Goal: Information Seeking & Learning: Understand process/instructions

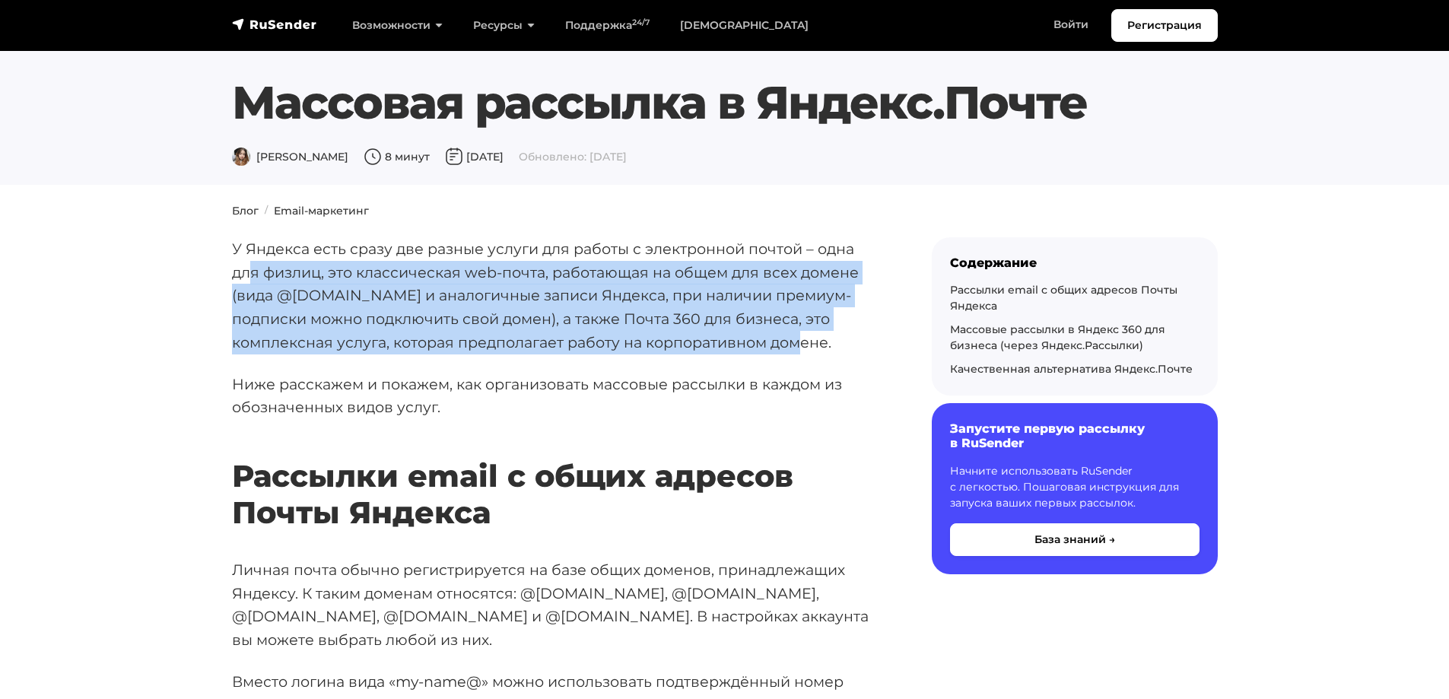
drag, startPoint x: 247, startPoint y: 278, endPoint x: 761, endPoint y: 344, distance: 518.4
click at [761, 344] on p "У Яндекса есть сразу две разные услуги для работы с электронной почтой – одна д…" at bounding box center [557, 295] width 651 height 117
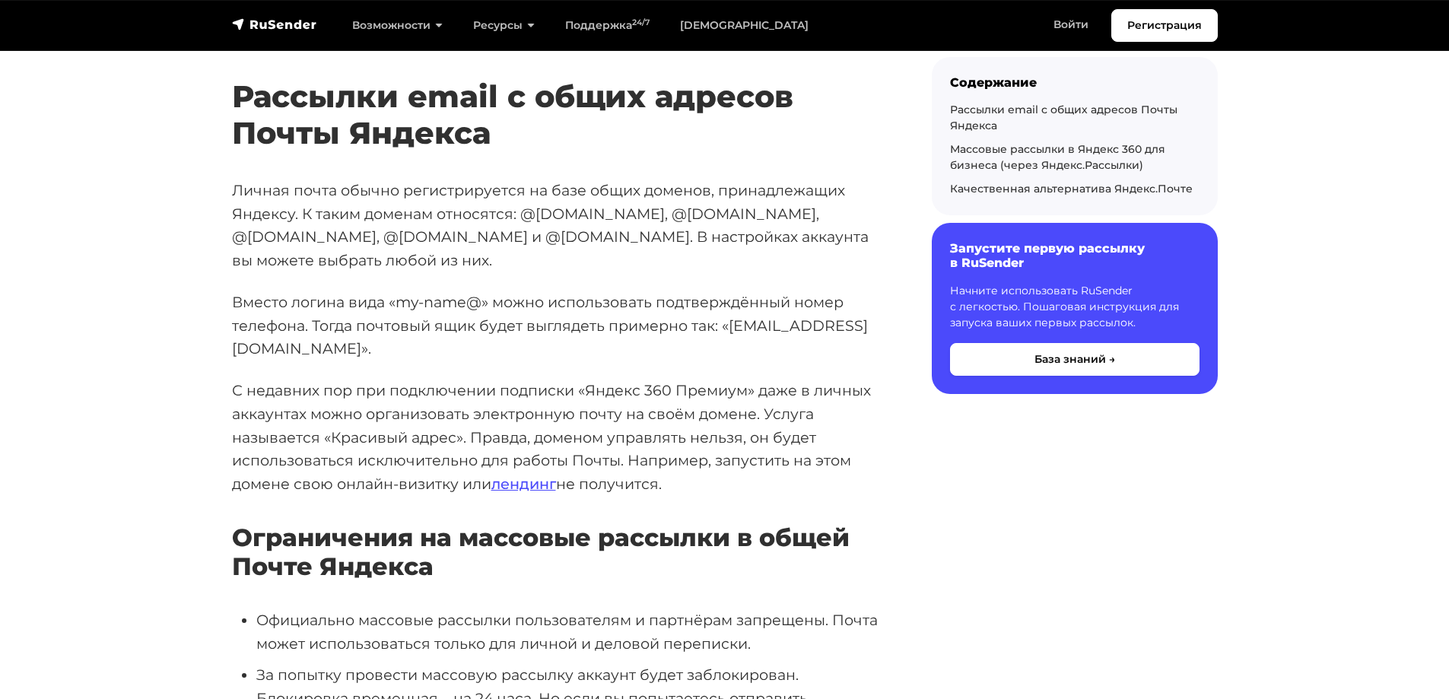
scroll to position [380, 0]
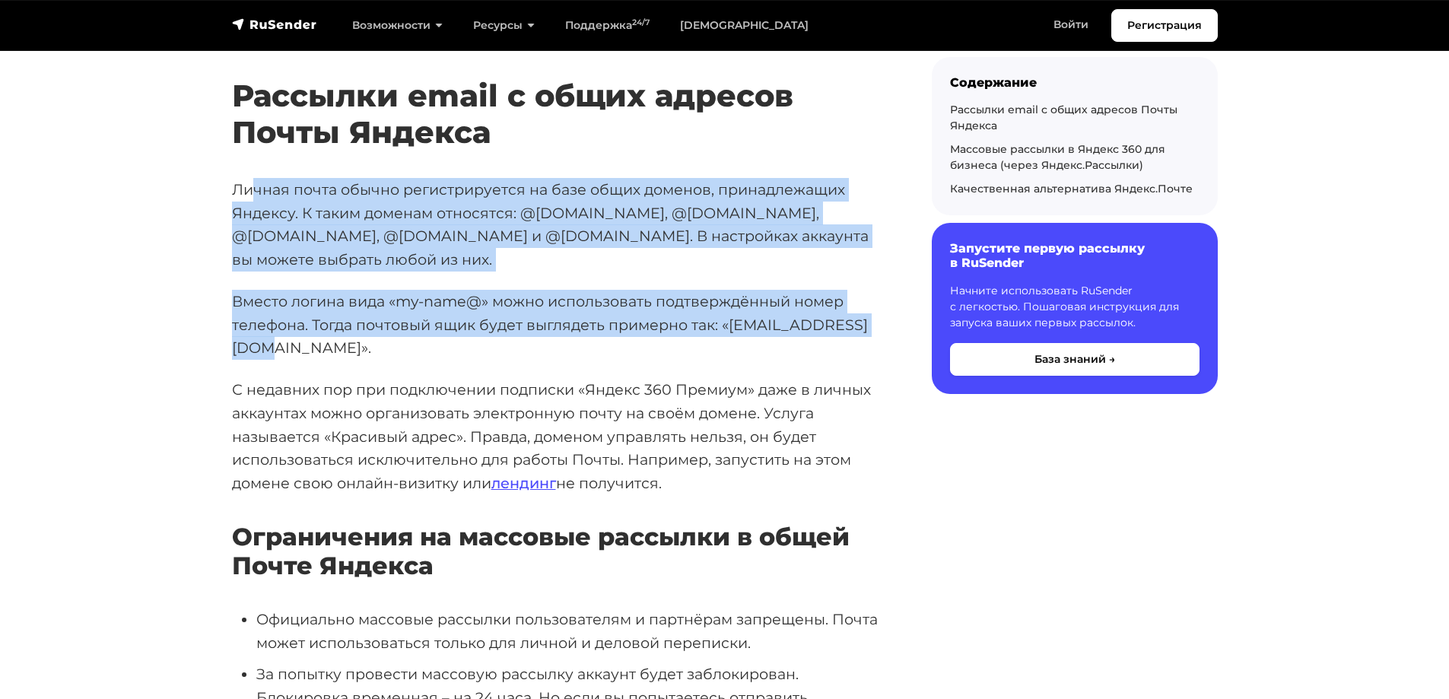
drag, startPoint x: 249, startPoint y: 186, endPoint x: 882, endPoint y: 313, distance: 646.1
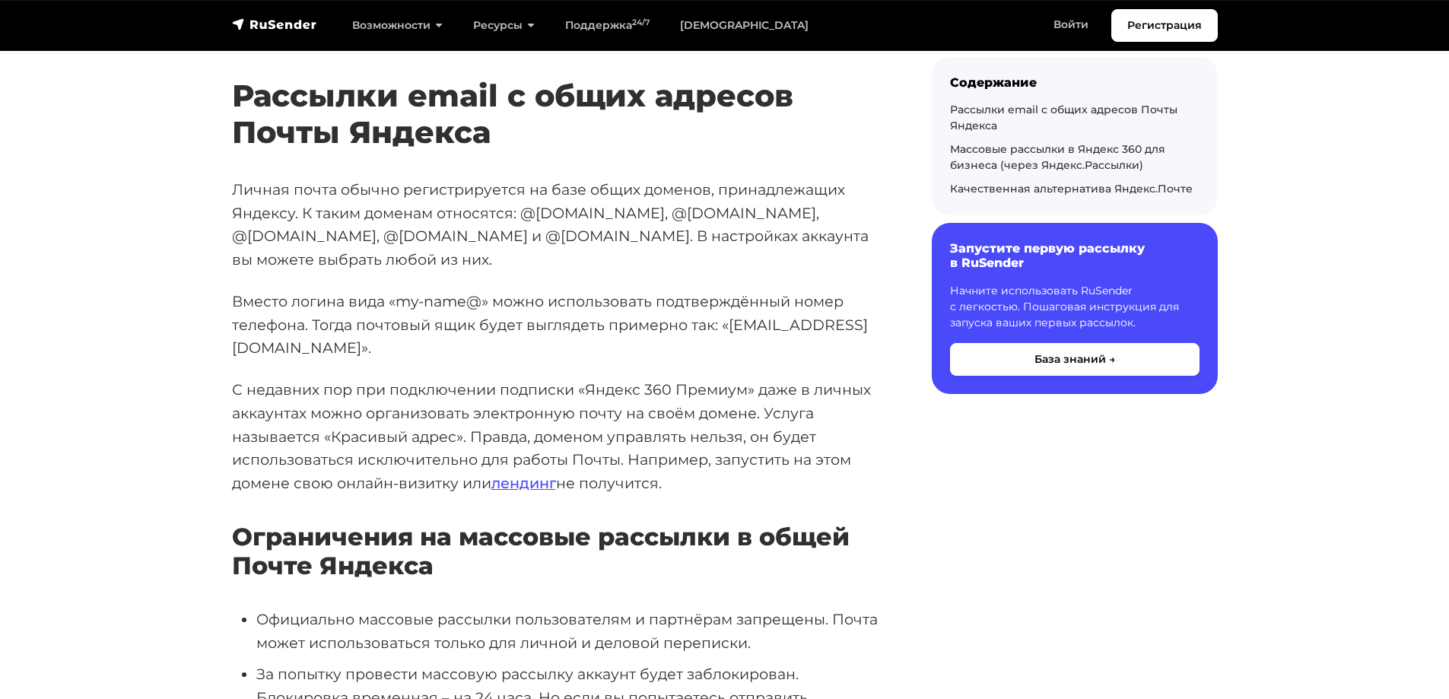
click at [390, 378] on p "С недавних пор при подключении подписки «Яндекс 360 Премиум» даже в личных акка…" at bounding box center [557, 436] width 651 height 117
drag, startPoint x: 233, startPoint y: 343, endPoint x: 859, endPoint y: 428, distance: 632.4
click at [859, 428] on p "С недавних пор при подключении подписки «Яндекс 360 Премиум» даже в личных акка…" at bounding box center [557, 436] width 651 height 117
click at [837, 428] on p "С недавних пор при подключении подписки «Яндекс 360 Премиум» даже в личных акка…" at bounding box center [557, 436] width 651 height 117
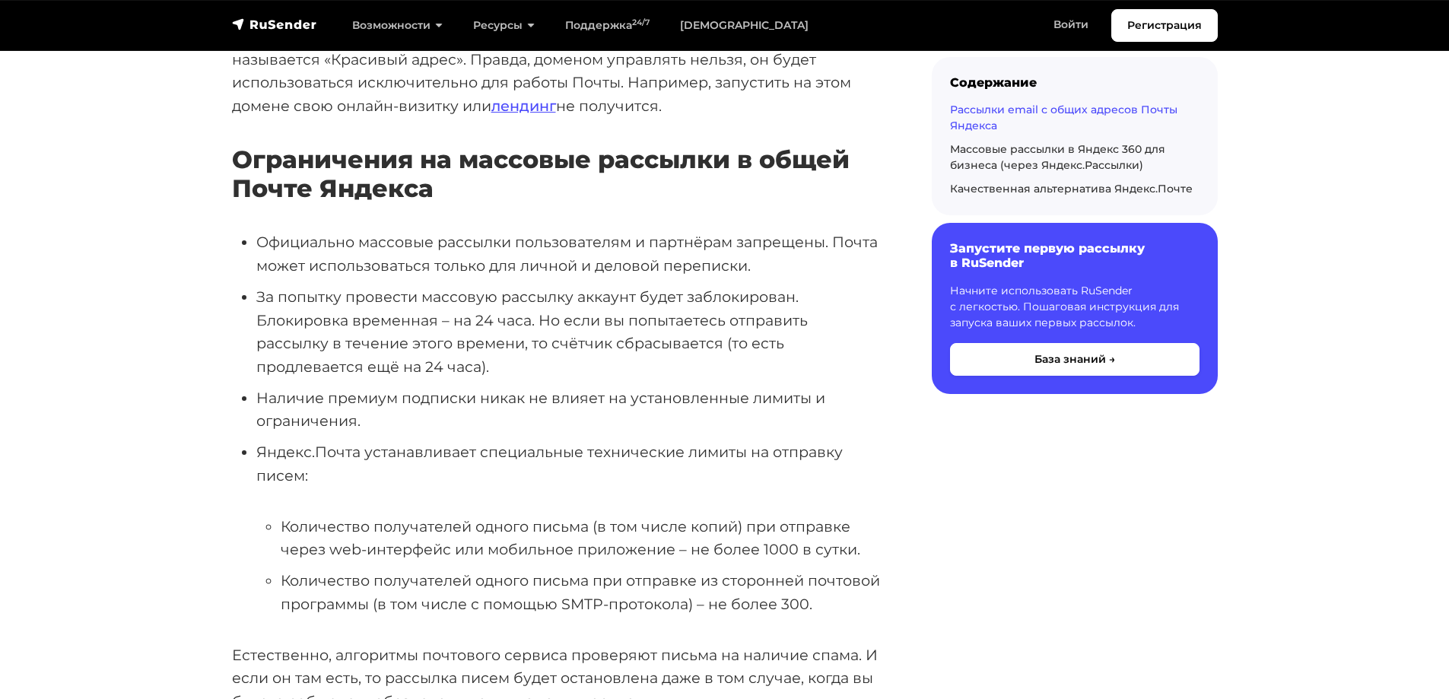
scroll to position [760, 0]
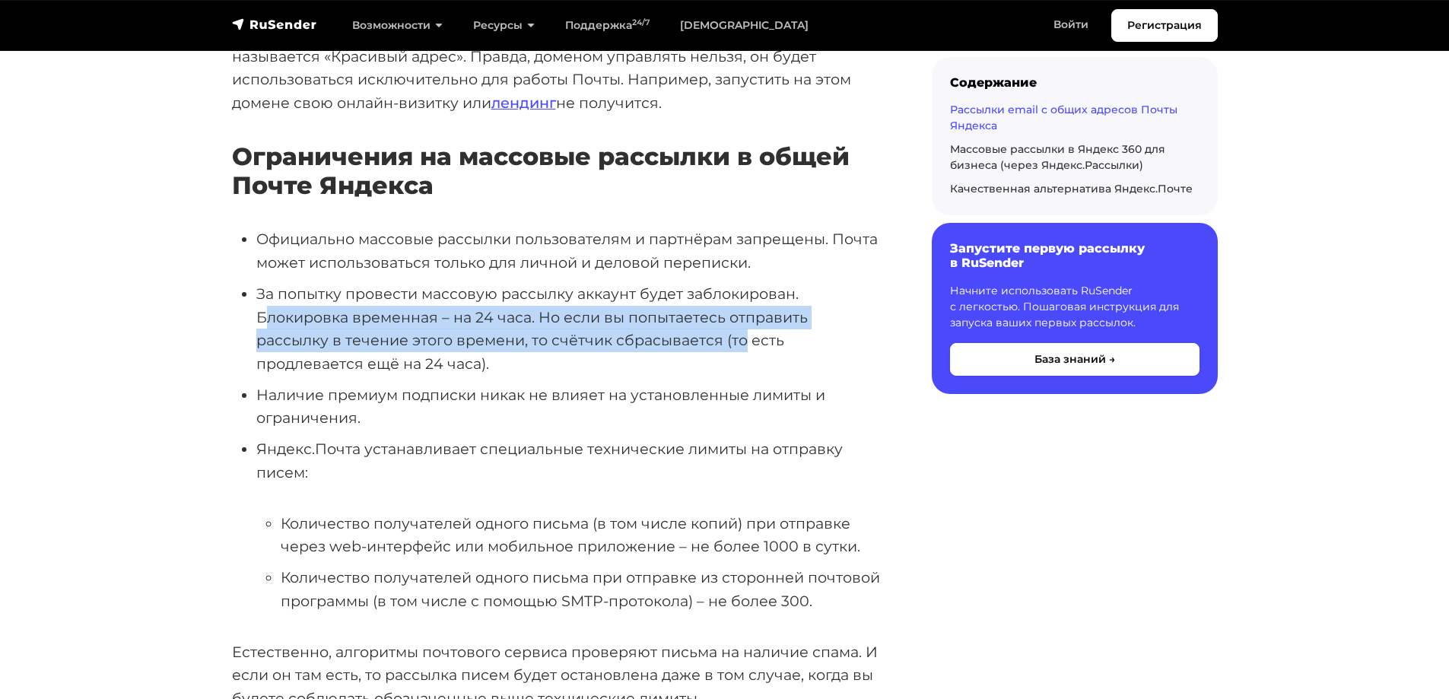
drag, startPoint x: 262, startPoint y: 271, endPoint x: 666, endPoint y: 298, distance: 404.7
click at [666, 298] on li "За попытку провести массовую рассылку аккаунт будет заблокирован. Блокировка вр…" at bounding box center [569, 329] width 627 height 94
click at [625, 297] on li "За попытку провести массовую рассылку аккаунт будет заблокирован. Блокировка вр…" at bounding box center [569, 329] width 627 height 94
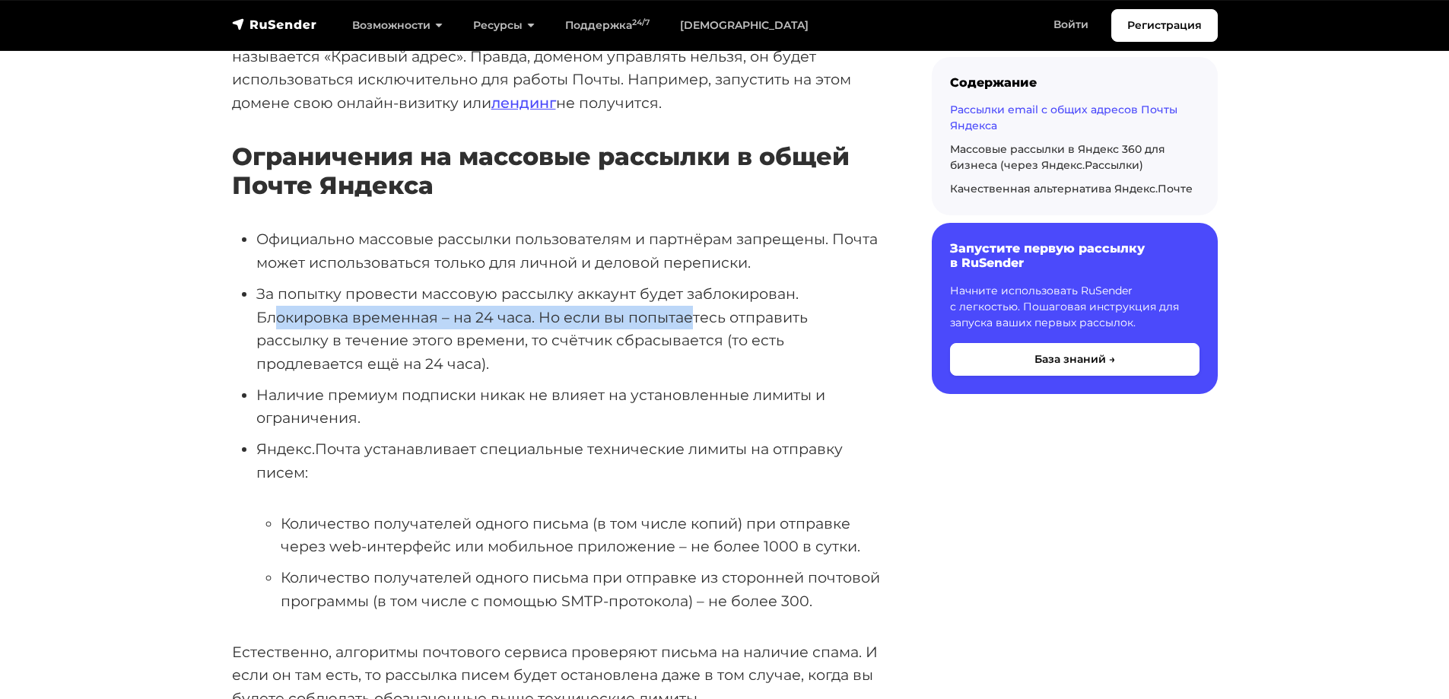
drag, startPoint x: 325, startPoint y: 278, endPoint x: 687, endPoint y: 278, distance: 362.0
click at [687, 282] on li "За попытку провести массовую рассылку аккаунт будет заблокирован. Блокировка вр…" at bounding box center [569, 329] width 627 height 94
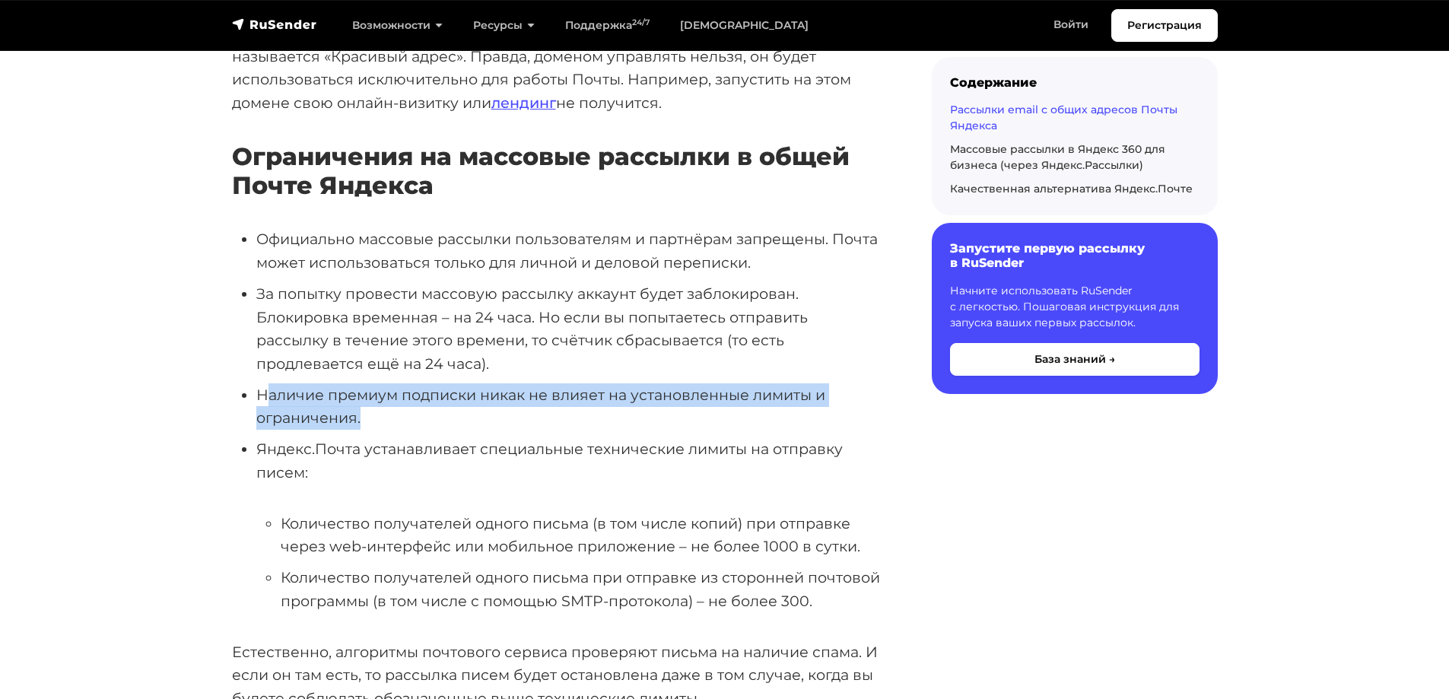
drag, startPoint x: 307, startPoint y: 354, endPoint x: 359, endPoint y: 370, distance: 54.1
click at [359, 383] on li "Наличие премиум подписки никак не влияет на установленные лимиты и ограничения." at bounding box center [569, 406] width 627 height 46
click at [350, 383] on li "Наличие премиум подписки никак не влияет на установленные лимиты и ограничения." at bounding box center [569, 406] width 627 height 46
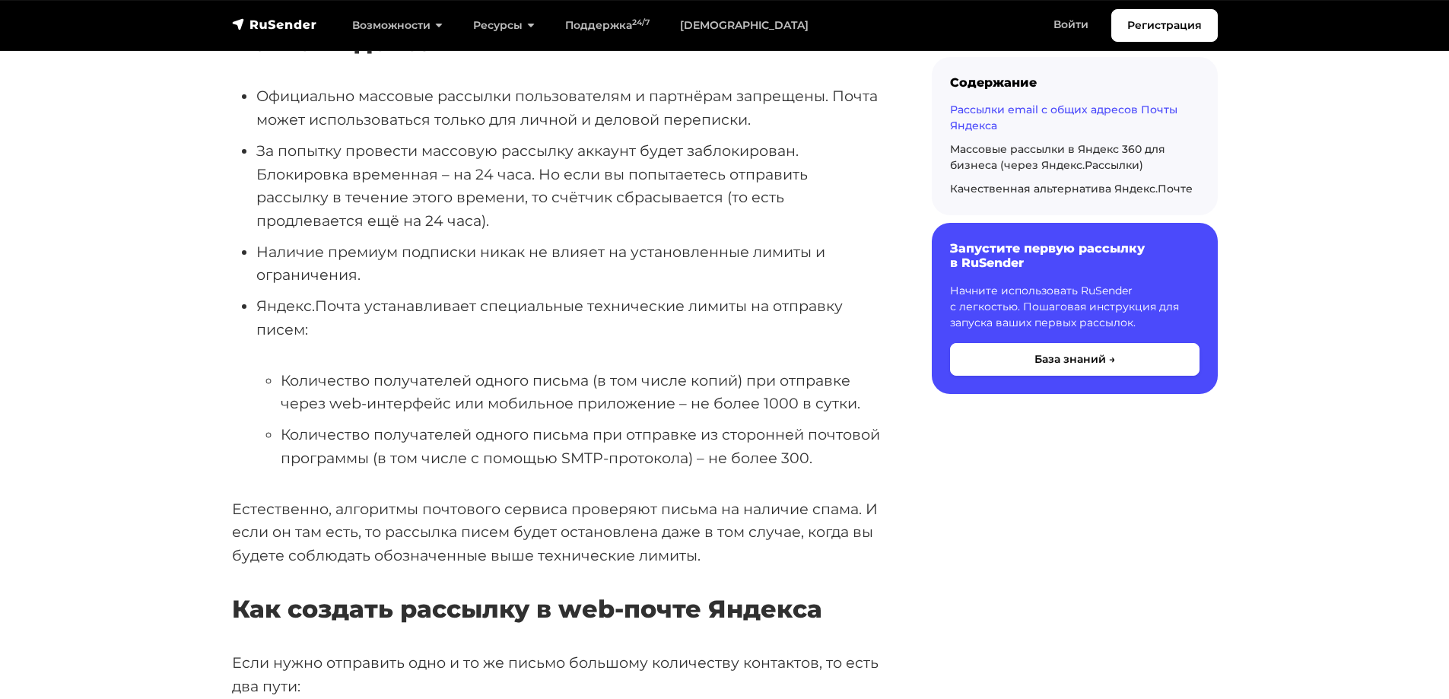
scroll to position [913, 0]
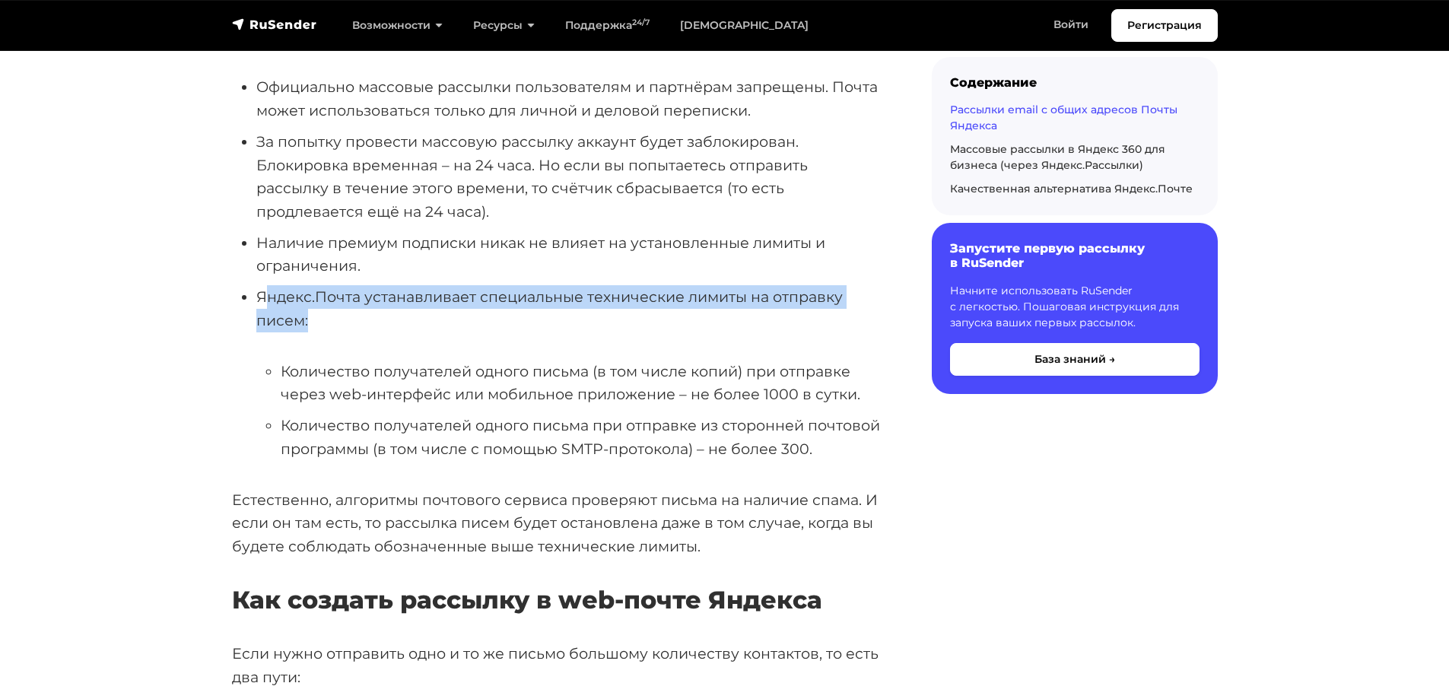
drag, startPoint x: 303, startPoint y: 252, endPoint x: 363, endPoint y: 269, distance: 62.4
click at [363, 285] on li "Яндекс.Почта устанавливает специальные технические лимиты на отправку писем: Ко…" at bounding box center [569, 372] width 627 height 175
click at [360, 285] on li "Яндекс.Почта устанавливает специальные технические лимиты на отправку писем: Ко…" at bounding box center [569, 372] width 627 height 175
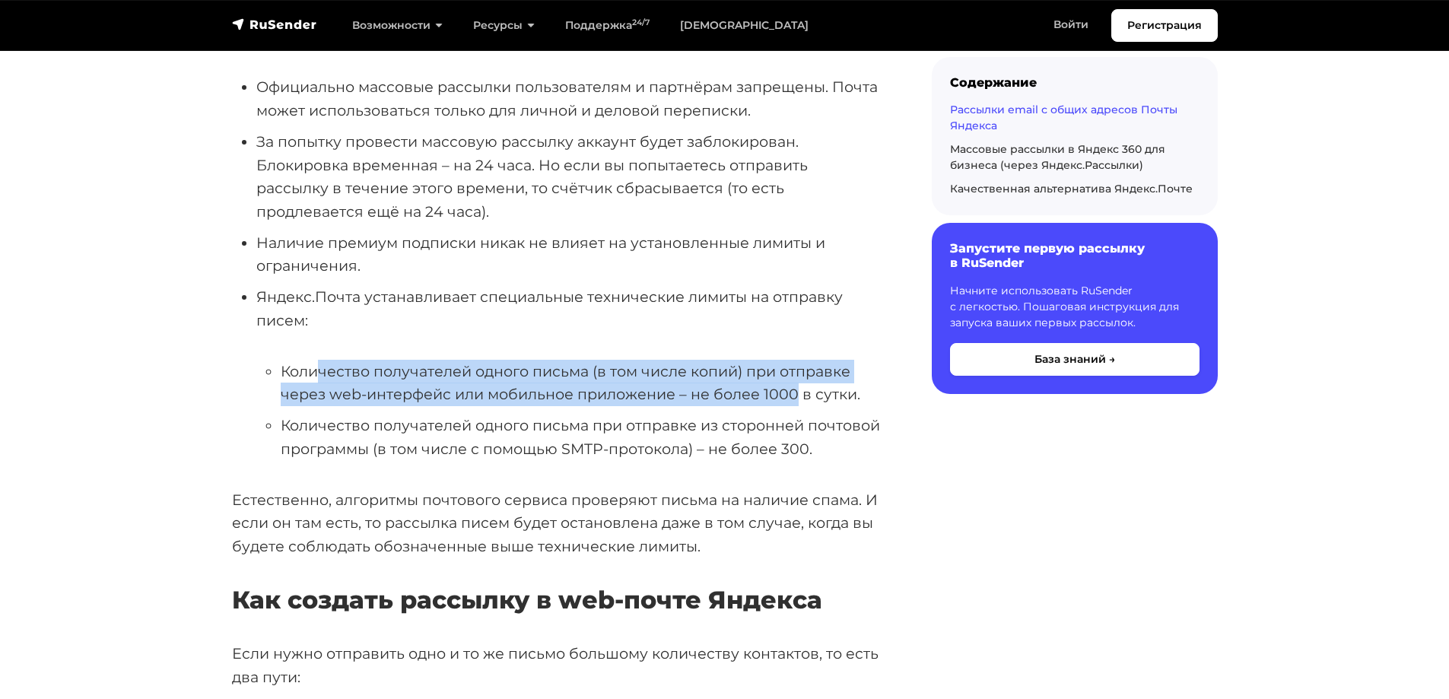
drag, startPoint x: 324, startPoint y: 327, endPoint x: 792, endPoint y: 345, distance: 468.8
click at [792, 360] on li "Количество получателей одного письма (в том числе копий) при отправке через web…" at bounding box center [582, 383] width 602 height 46
click at [763, 360] on li "Количество получателей одного письма (в том числе копий) при отправке через web…" at bounding box center [582, 383] width 602 height 46
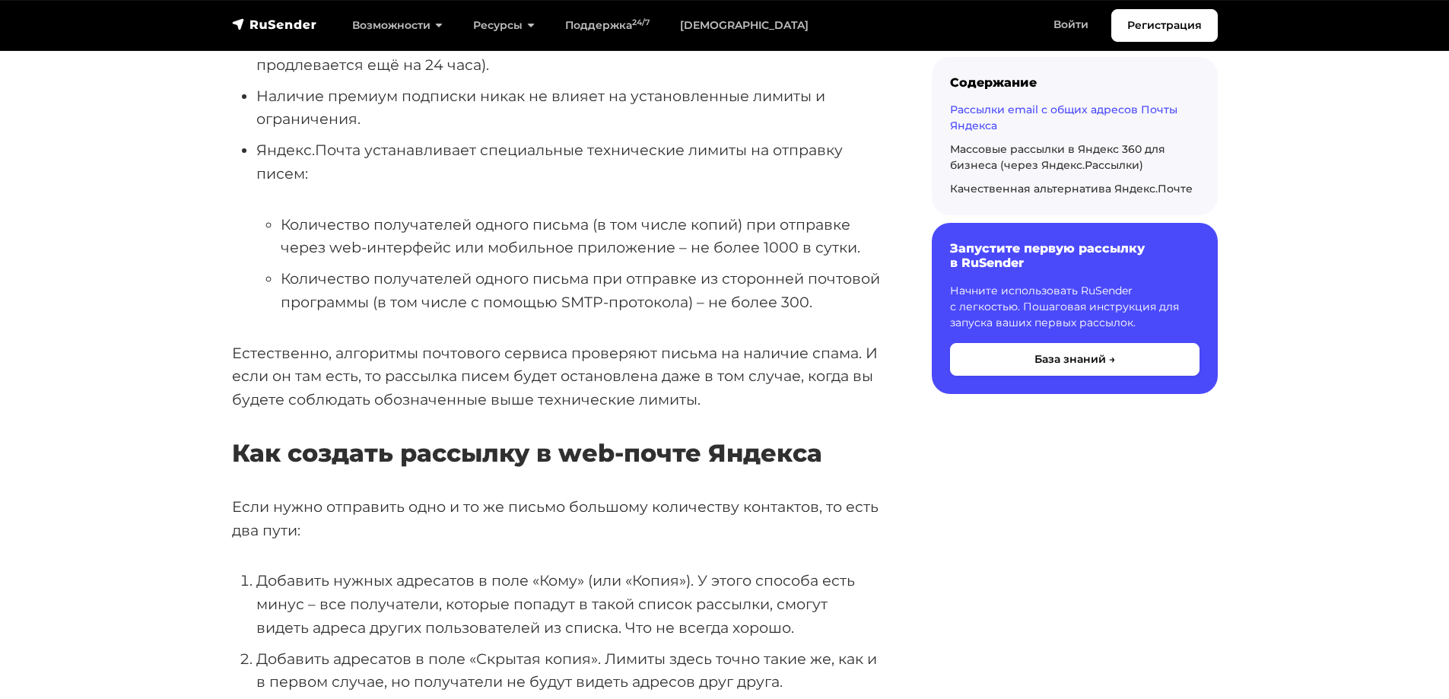
scroll to position [1065, 0]
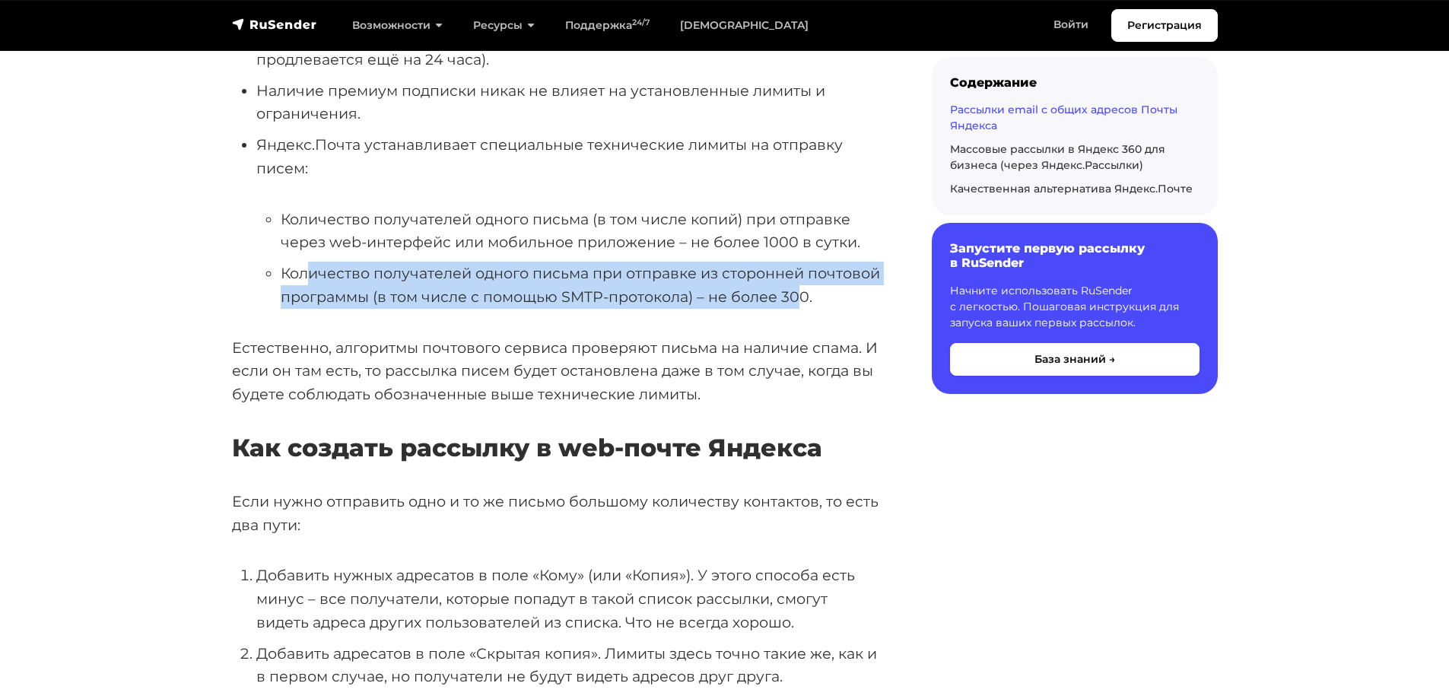
drag, startPoint x: 313, startPoint y: 226, endPoint x: 798, endPoint y: 254, distance: 485.2
click at [798, 262] on li "Количество получателей одного письма при отправке из сторонней почтовой програм…" at bounding box center [582, 285] width 602 height 46
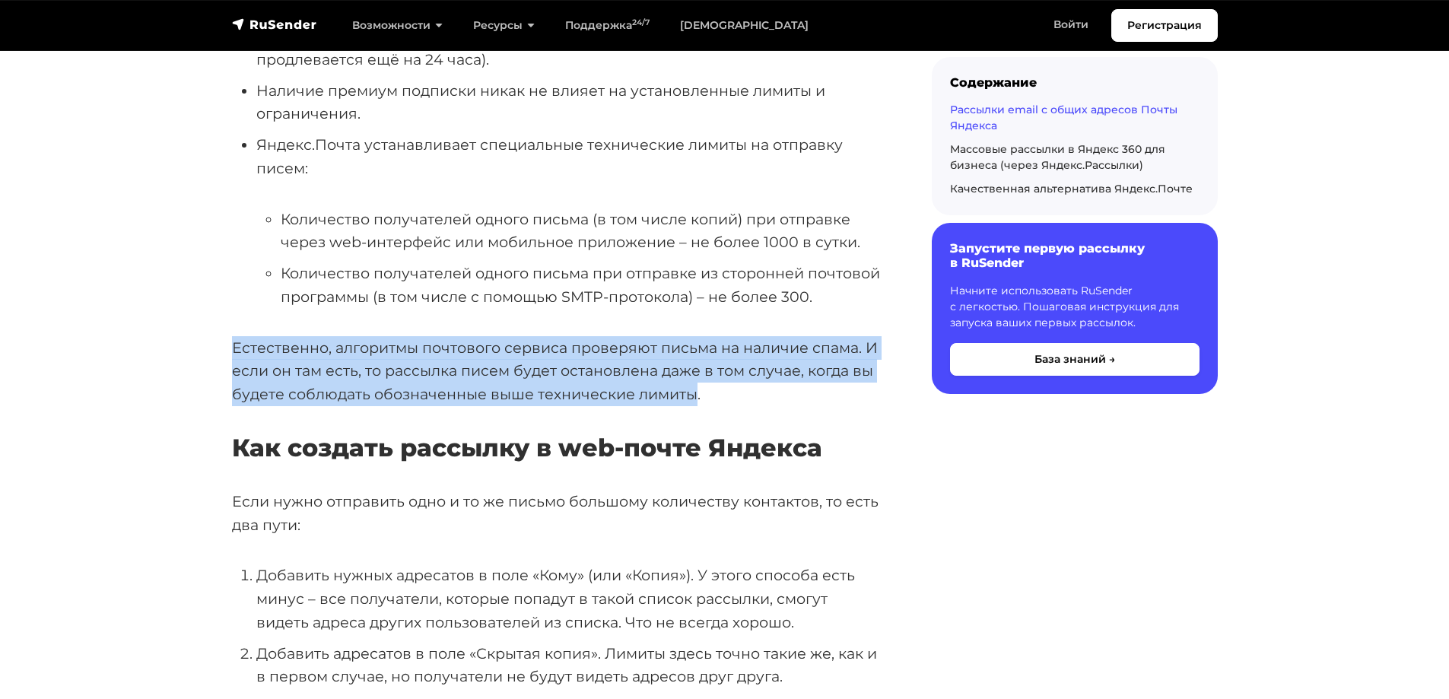
drag, startPoint x: 231, startPoint y: 303, endPoint x: 694, endPoint y: 344, distance: 464.9
click at [694, 344] on p "Естественно, алгоритмы почтового сервиса проверяют письма на наличие спама. И е…" at bounding box center [557, 371] width 651 height 70
click at [667, 344] on p "Естественно, алгоритмы почтового сервиса проверяют письма на наличие спама. И е…" at bounding box center [557, 371] width 651 height 70
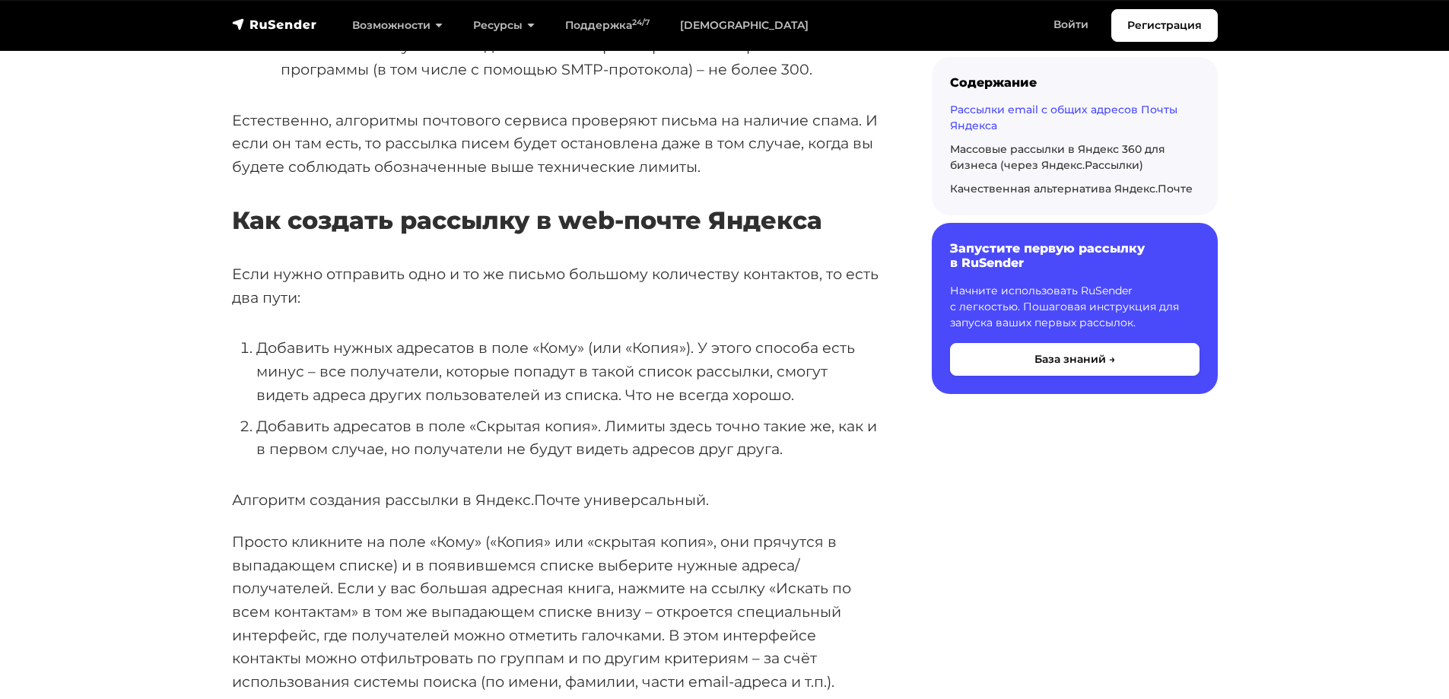
scroll to position [1293, 0]
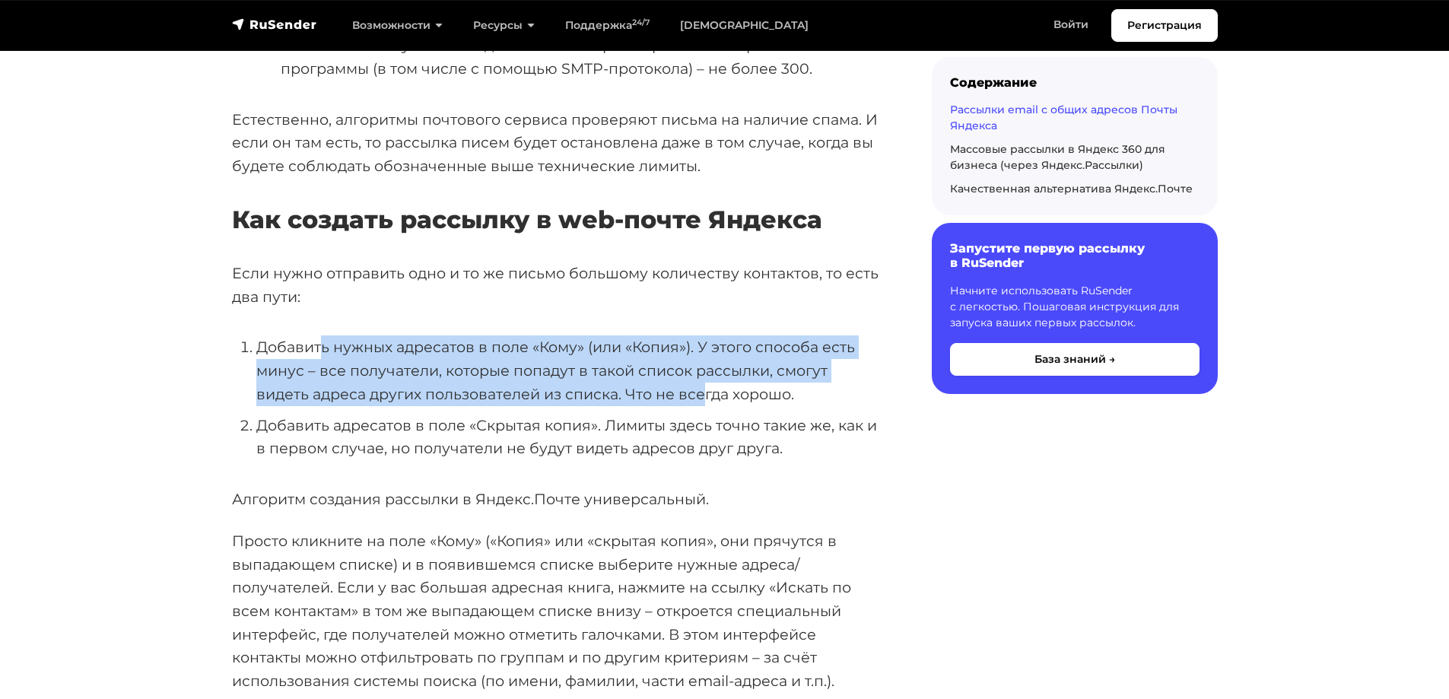
drag, startPoint x: 560, startPoint y: 299, endPoint x: 650, endPoint y: 345, distance: 101.0
click at [650, 345] on li "Добавить нужных адресатов в поле «Кому» (или «Копия»). У этого способа есть мин…" at bounding box center [569, 370] width 627 height 70
click at [639, 349] on li "Добавить нужных адресатов в поле «Кому» (или «Копия»). У этого способа есть мин…" at bounding box center [569, 370] width 627 height 70
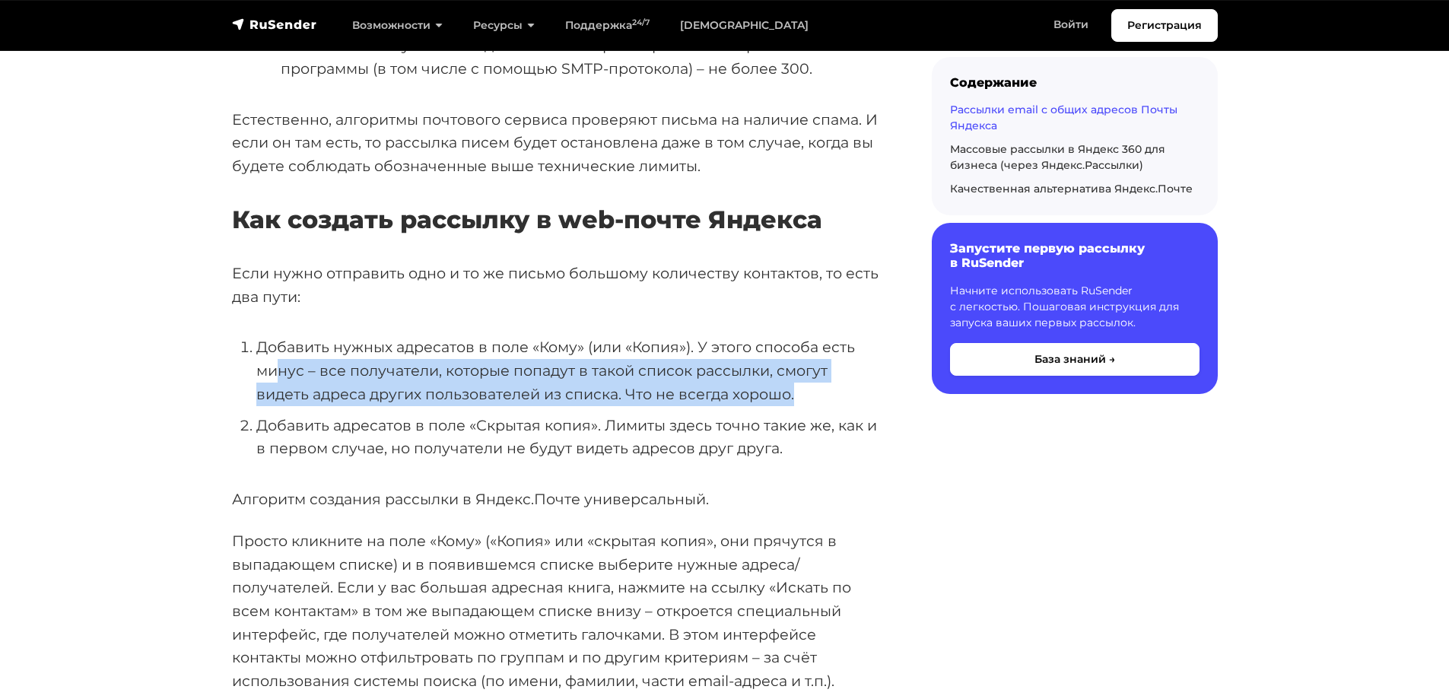
drag, startPoint x: 278, startPoint y: 326, endPoint x: 742, endPoint y: 346, distance: 464.3
click at [742, 346] on li "Добавить нужных адресатов в поле «Кому» (или «Копия»). У этого способа есть мин…" at bounding box center [569, 370] width 627 height 70
click at [719, 346] on li "Добавить нужных адресатов в поле «Кому» (или «Копия»). У этого способа есть мин…" at bounding box center [569, 370] width 627 height 70
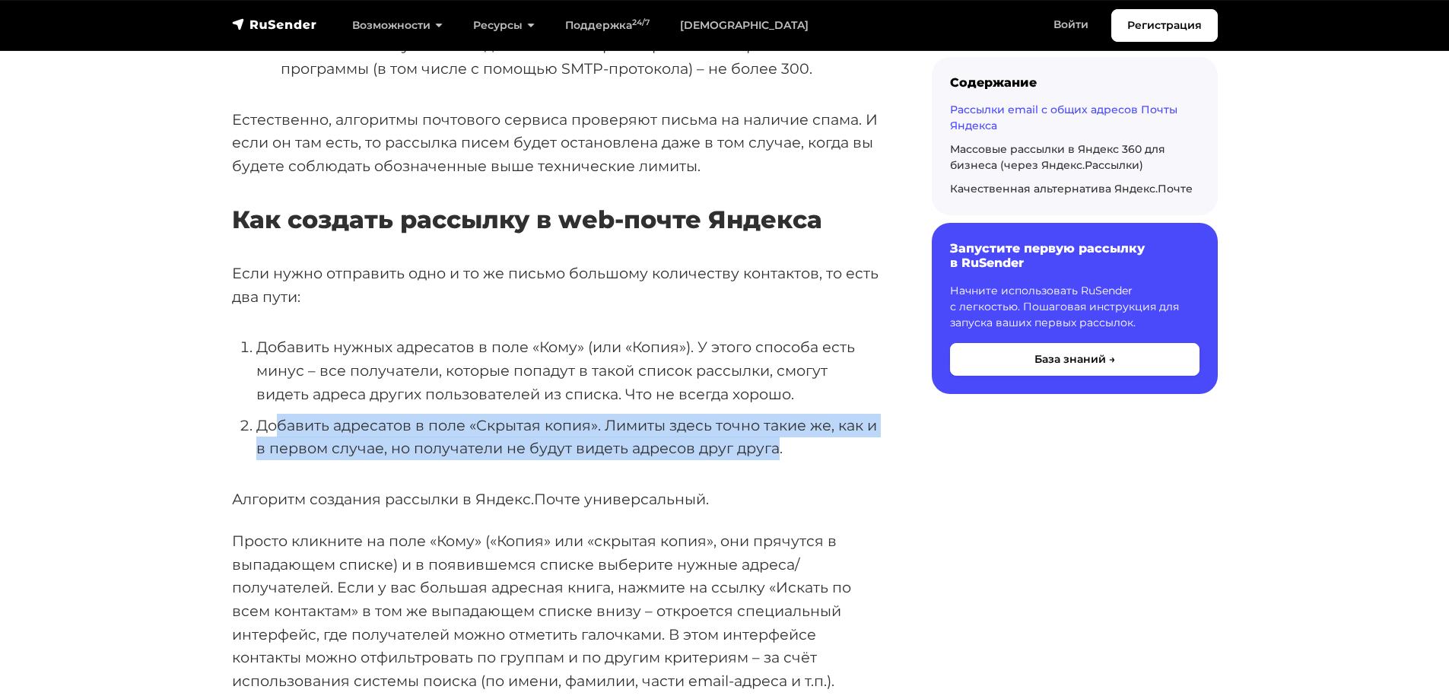
drag, startPoint x: 418, startPoint y: 388, endPoint x: 778, endPoint y: 398, distance: 359.8
click at [778, 414] on li "Добавить адресатов в поле «Скрытая копия». Лимиты здесь точно такие же, как и в…" at bounding box center [569, 437] width 627 height 46
drag, startPoint x: 767, startPoint y: 404, endPoint x: 739, endPoint y: 405, distance: 27.4
click at [766, 414] on li "Добавить адресатов в поле «Скрытая копия». Лимиты здесь точно такие же, как и в…" at bounding box center [569, 437] width 627 height 46
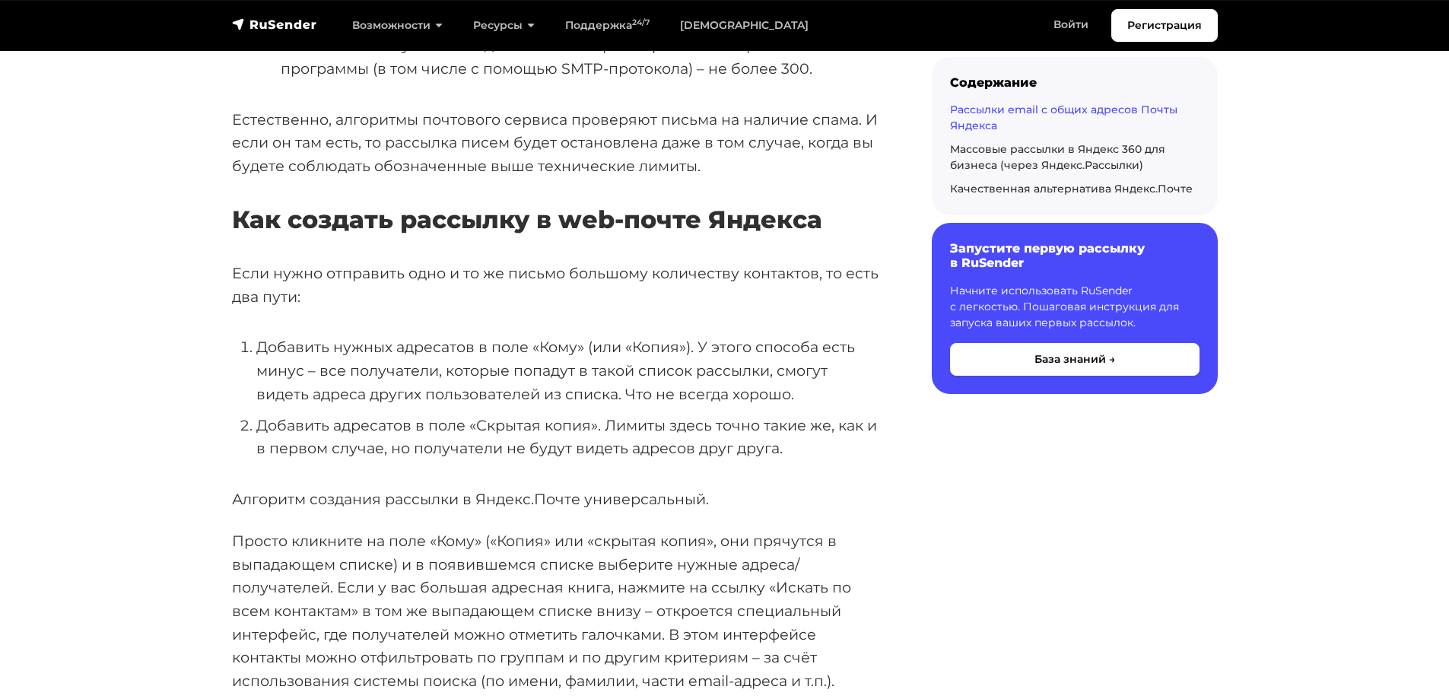
drag, startPoint x: 792, startPoint y: 406, endPoint x: 772, endPoint y: 406, distance: 20.5
click at [784, 414] on li "Добавить адресатов в поле «Скрытая копия». Лимиты здесь точно такие же, как и в…" at bounding box center [569, 437] width 627 height 46
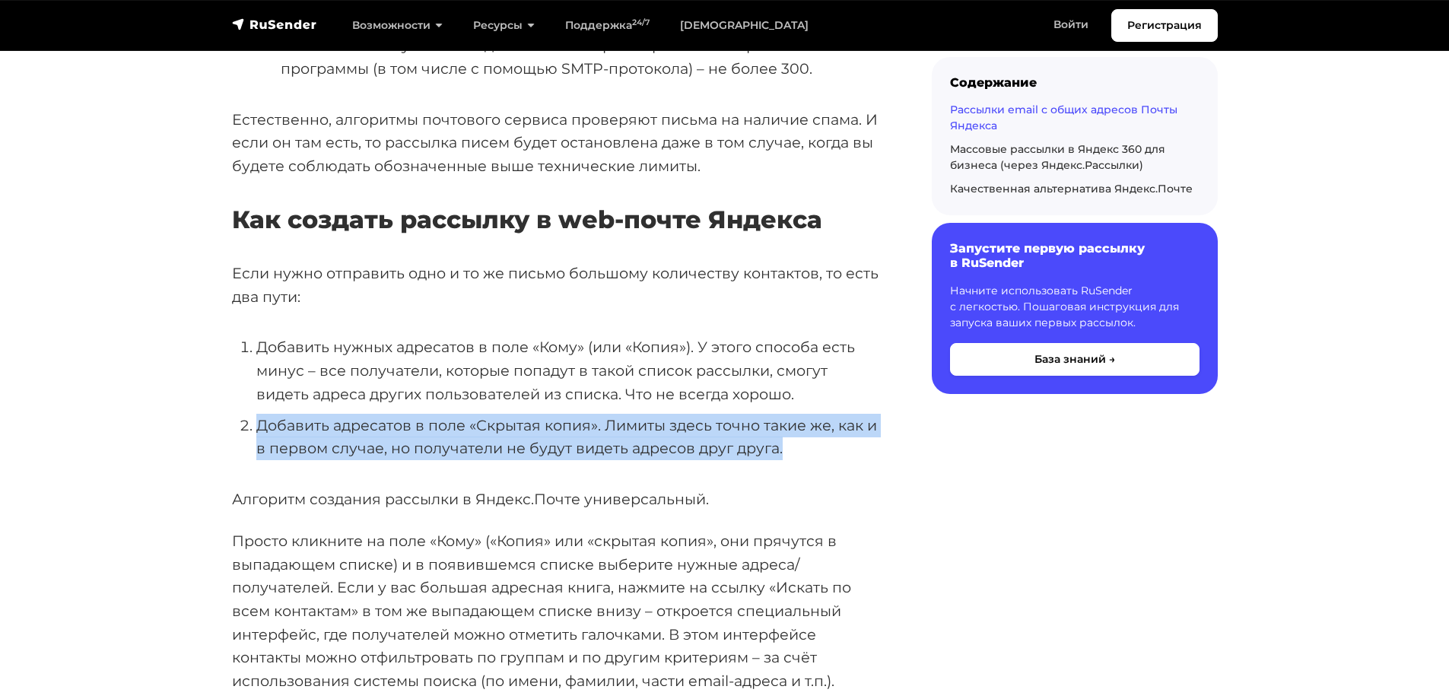
drag, startPoint x: 795, startPoint y: 407, endPoint x: 354, endPoint y: 396, distance: 441.2
click at [256, 414] on li "Добавить адресатов в поле «Скрытая копия». Лимиты здесь точно такие же, как и в…" at bounding box center [569, 437] width 627 height 46
click at [354, 414] on li "Добавить адресатов в поле «Скрытая копия». Лимиты здесь точно такие же, как и в…" at bounding box center [569, 437] width 627 height 46
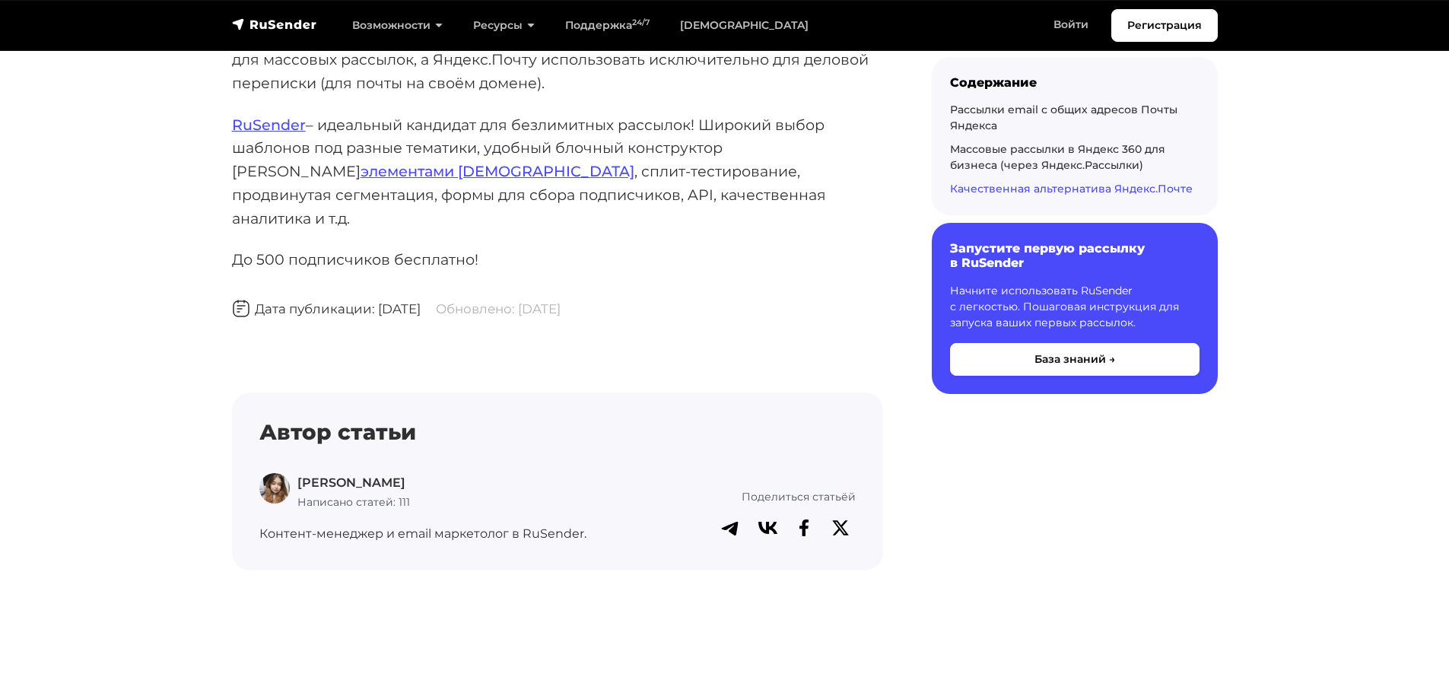
scroll to position [6205, 0]
